Goal: Check status: Check status

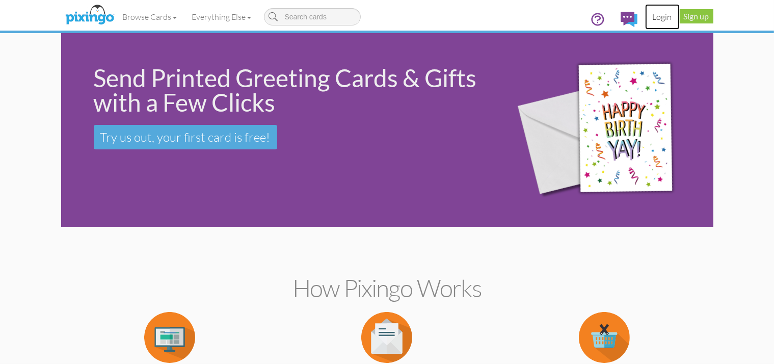
click at [680, 12] on link "Login" at bounding box center [662, 16] width 35 height 25
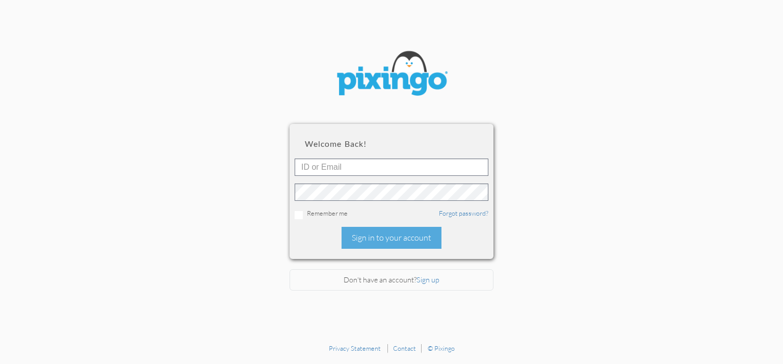
type input "[DOMAIN_NAME][EMAIL_ADDRESS][DOMAIN_NAME]"
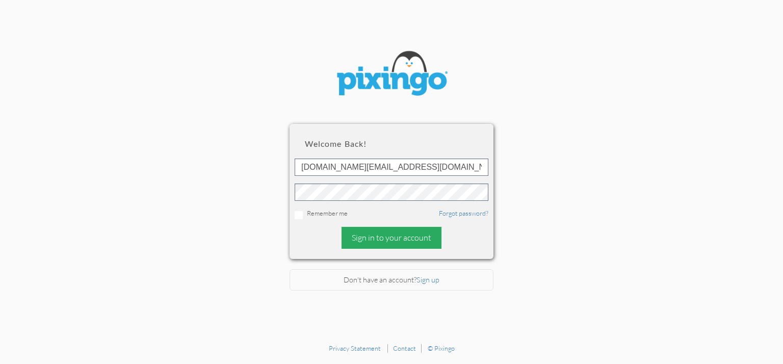
click at [398, 235] on div "Sign in to your account" at bounding box center [391, 238] width 100 height 22
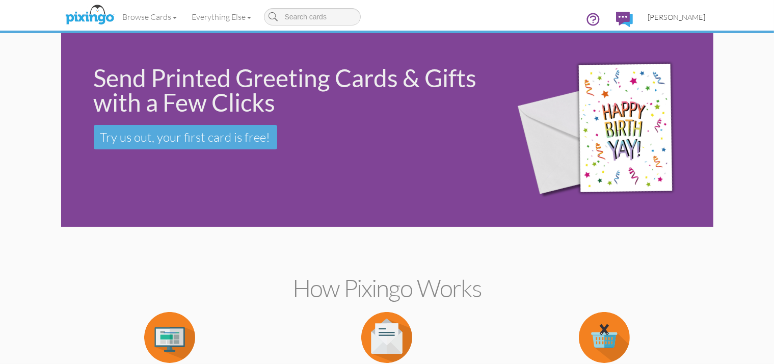
click at [706, 19] on span "[PERSON_NAME]" at bounding box center [677, 17] width 58 height 9
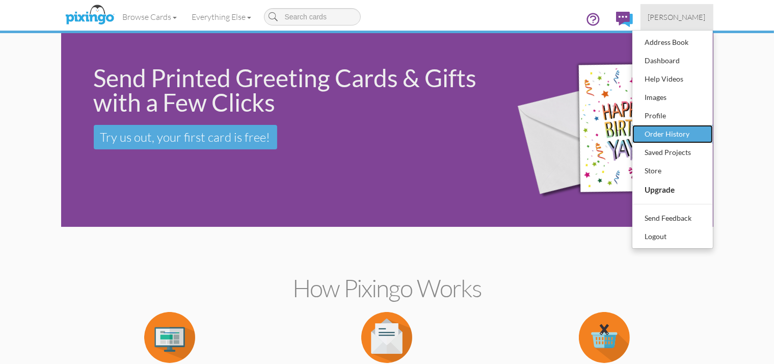
click at [703, 134] on div "Order History" at bounding box center [672, 133] width 60 height 15
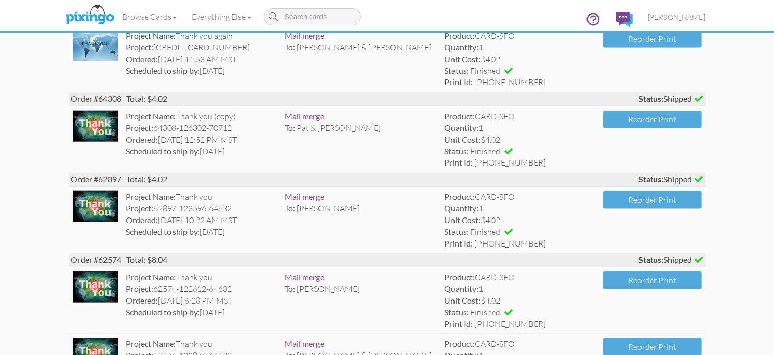
scroll to position [1163, 0]
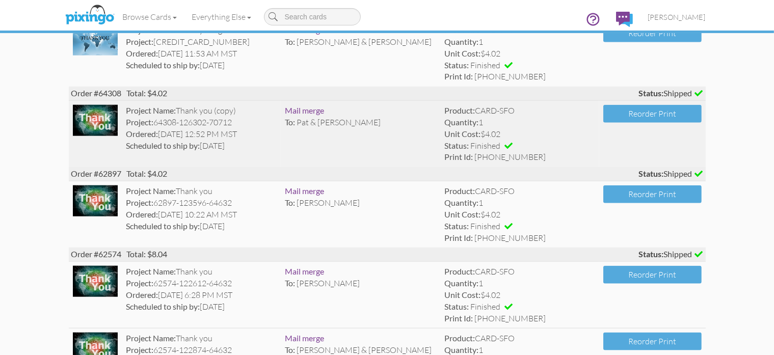
click at [73, 136] on img at bounding box center [95, 120] width 45 height 31
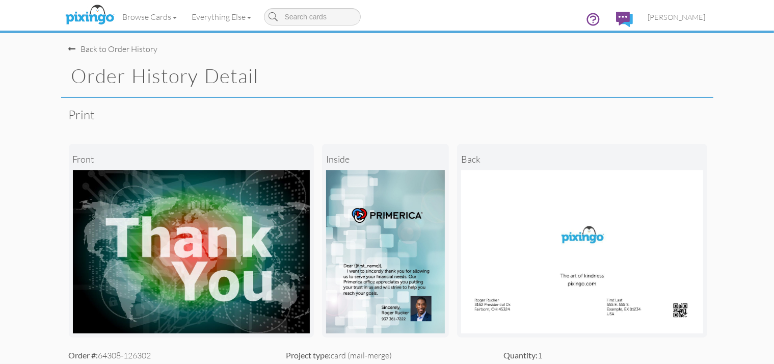
click at [69, 50] on span at bounding box center [72, 49] width 7 height 8
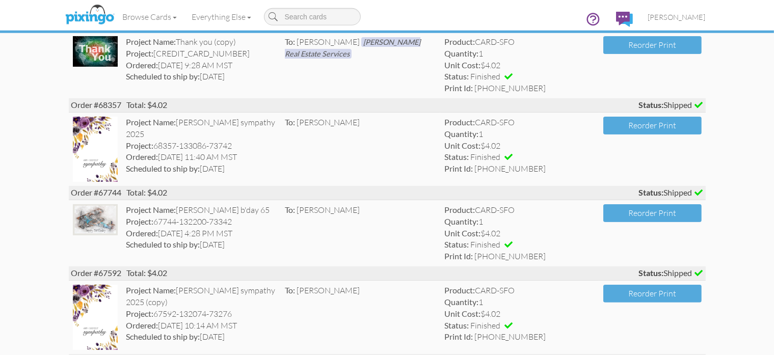
scroll to position [192, 0]
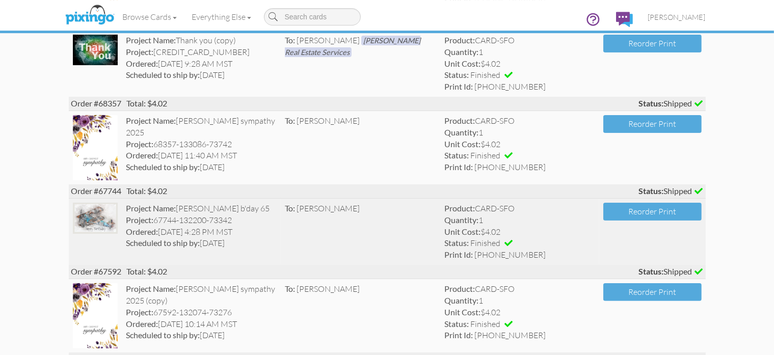
click at [73, 234] on img at bounding box center [95, 218] width 45 height 31
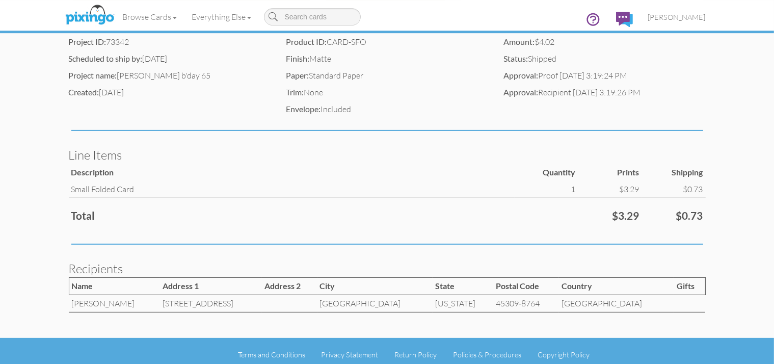
scroll to position [333, 0]
